Goal: Task Accomplishment & Management: Complete application form

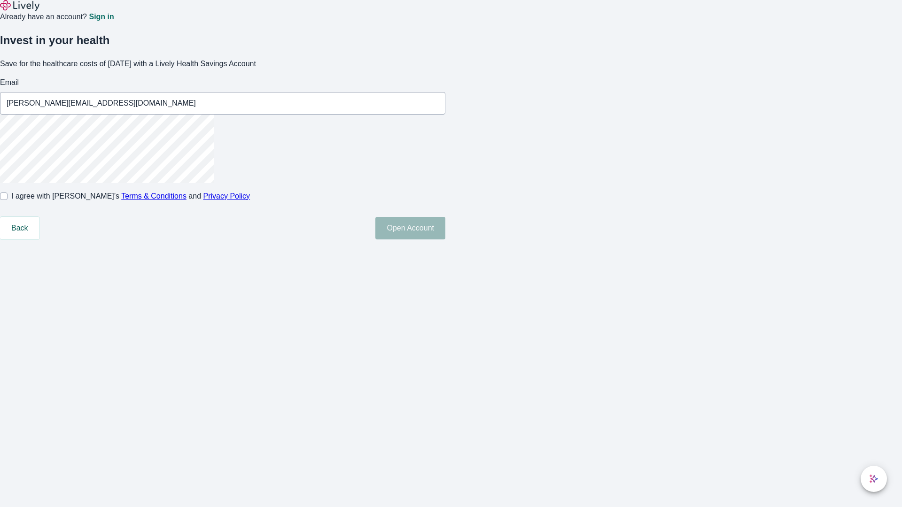
click at [8, 200] on input "I agree with Lively’s Terms & Conditions and Privacy Policy" at bounding box center [4, 197] width 8 height 8
checkbox input "true"
click at [445, 240] on button "Open Account" at bounding box center [410, 228] width 70 height 23
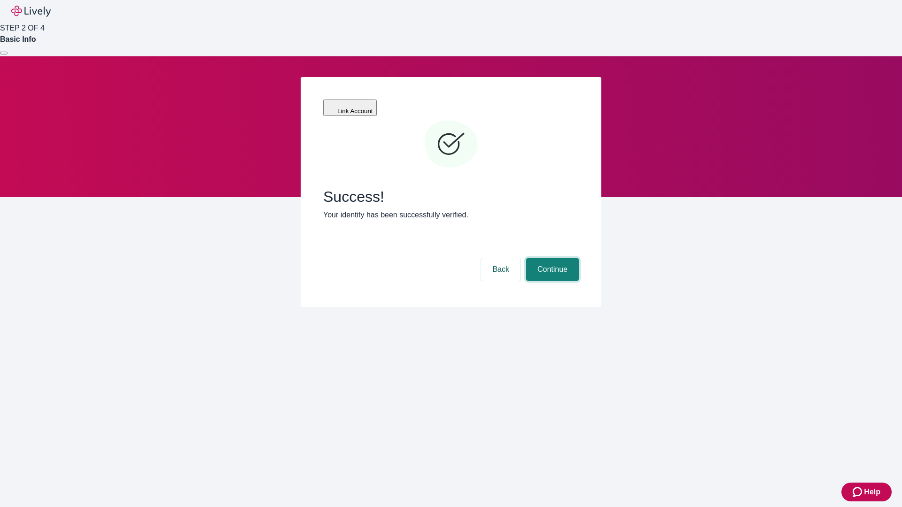
click at [551, 258] on button "Continue" at bounding box center [552, 269] width 53 height 23
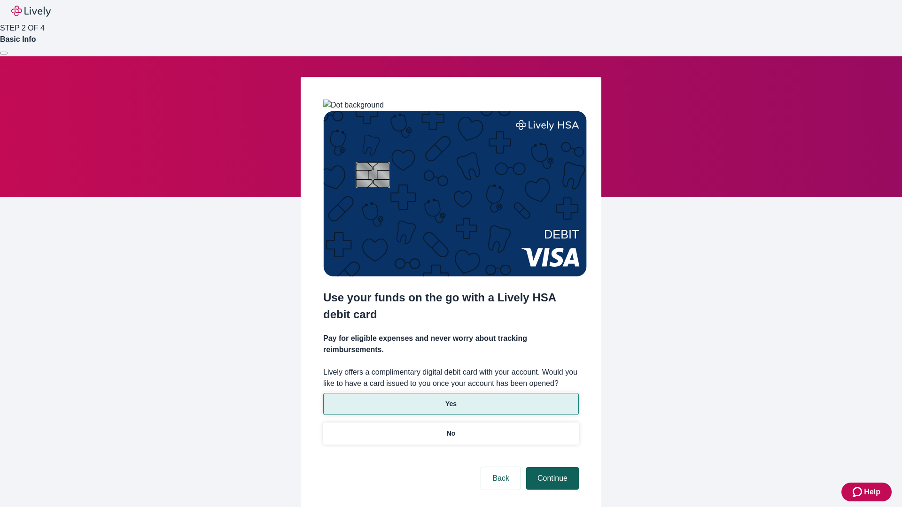
click at [450, 399] on p "Yes" at bounding box center [450, 404] width 11 height 10
click at [551, 467] on button "Continue" at bounding box center [552, 478] width 53 height 23
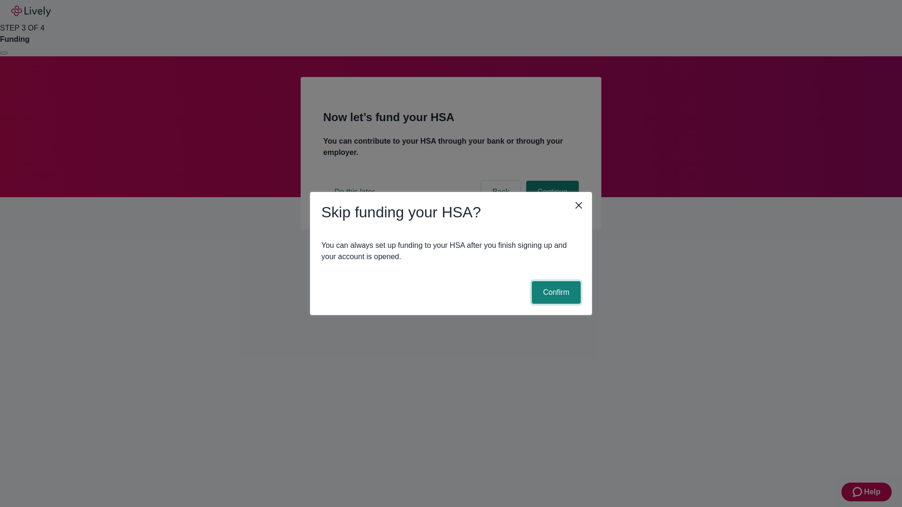
click at [555, 293] on button "Confirm" at bounding box center [556, 292] width 49 height 23
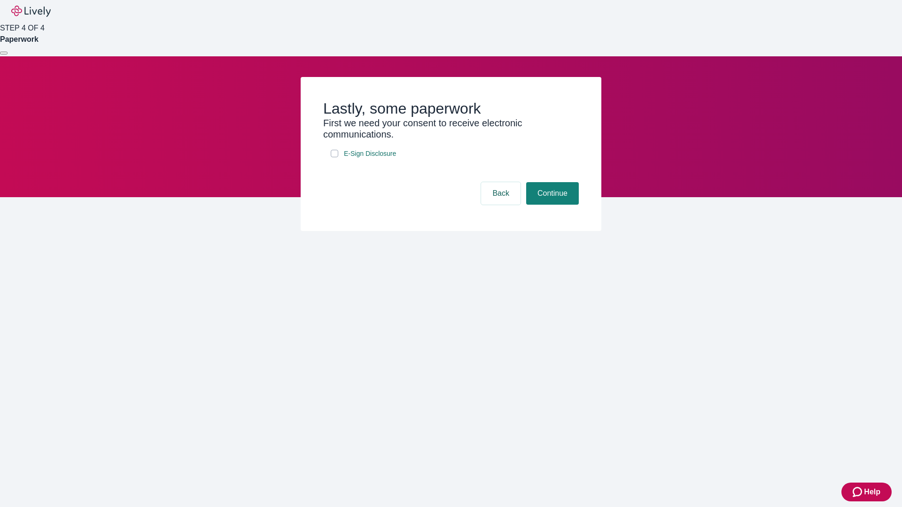
click at [334, 157] on input "E-Sign Disclosure" at bounding box center [335, 154] width 8 height 8
checkbox input "true"
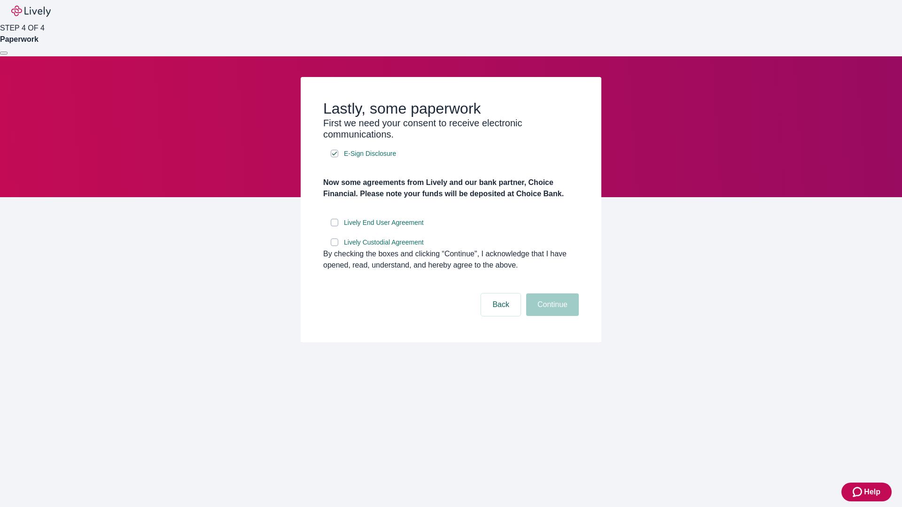
click at [334, 226] on input "Lively End User Agreement" at bounding box center [335, 223] width 8 height 8
checkbox input "true"
click at [334, 246] on input "Lively Custodial Agreement" at bounding box center [335, 243] width 8 height 8
checkbox input "true"
click at [551, 316] on button "Continue" at bounding box center [552, 305] width 53 height 23
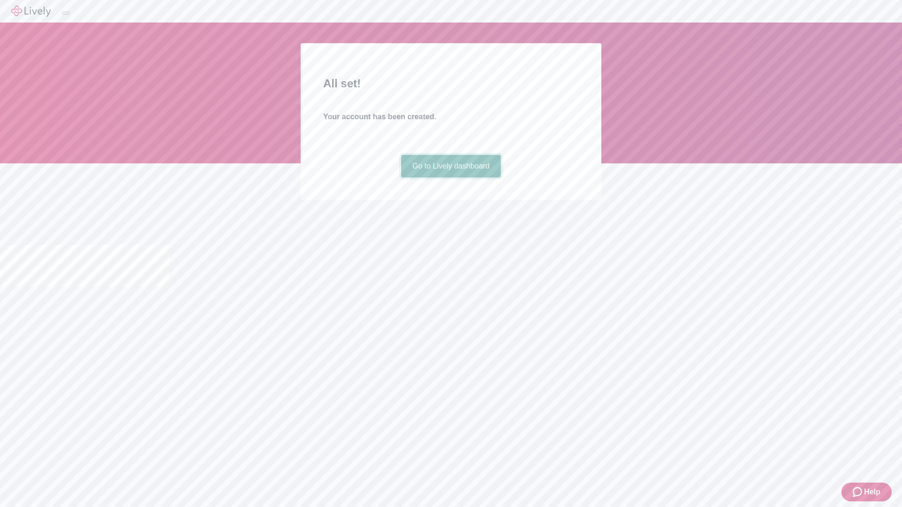
click at [450, 178] on link "Go to Lively dashboard" at bounding box center [451, 166] width 100 height 23
